Goal: Navigation & Orientation: Go to known website

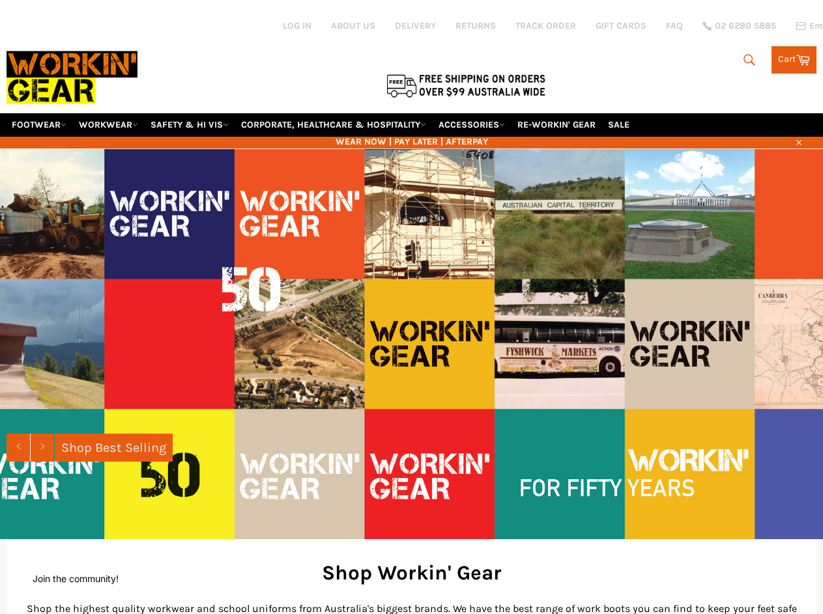
click at [411, 307] on img at bounding box center [411, 343] width 823 height 391
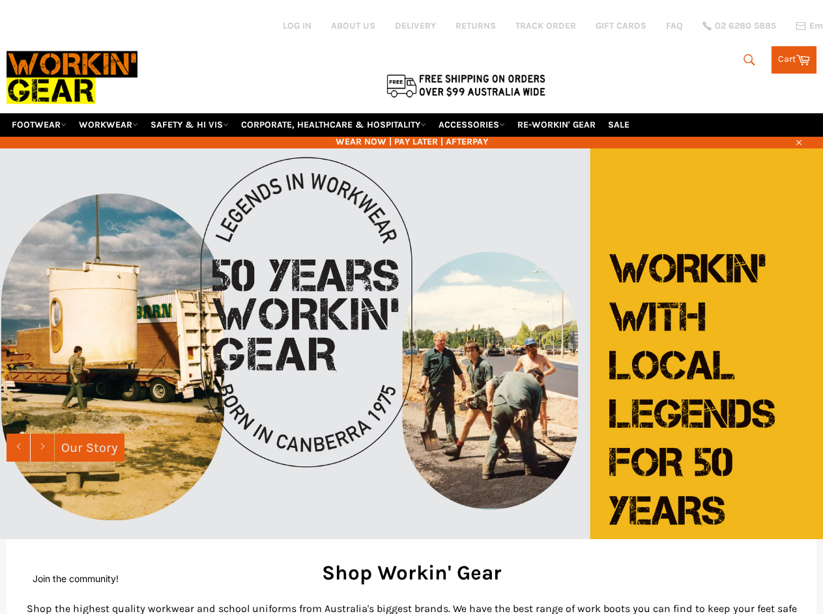
click at [745, 60] on icon "submit" at bounding box center [749, 60] width 14 height 14
click at [797, 141] on icon "button" at bounding box center [798, 142] width 5 height 5
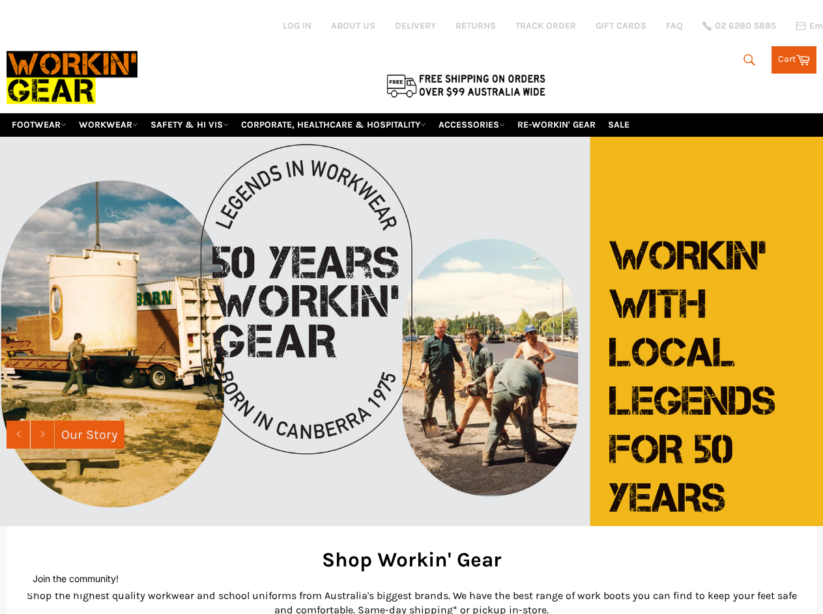
click at [411, 344] on img at bounding box center [411, 330] width 823 height 391
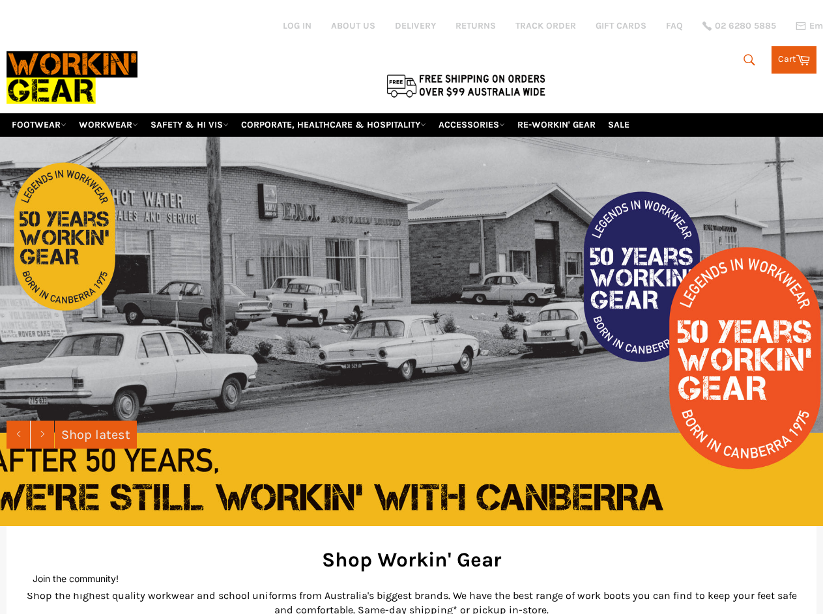
click at [42, 438] on icon at bounding box center [42, 434] width 7 height 7
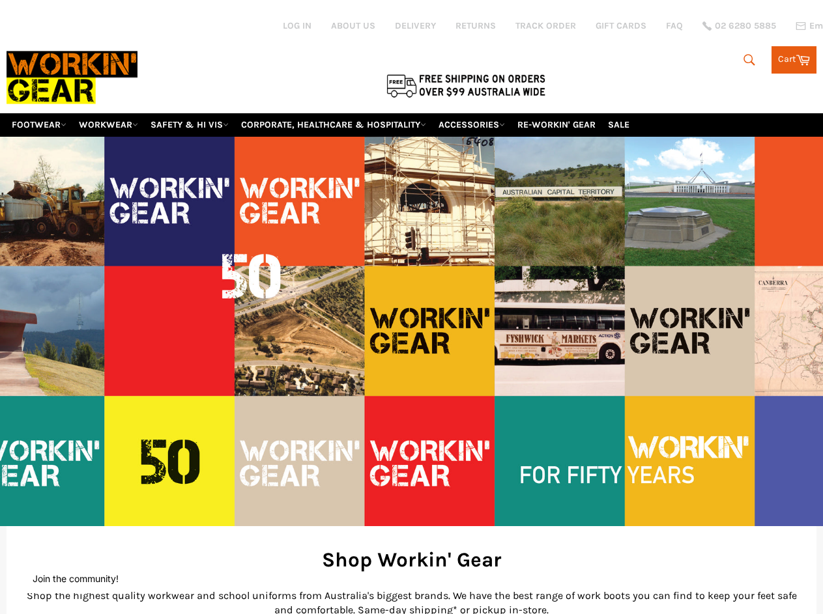
click at [73, 579] on button "Join the community!" at bounding box center [76, 578] width 86 height 11
